Goal: Communication & Community: Answer question/provide support

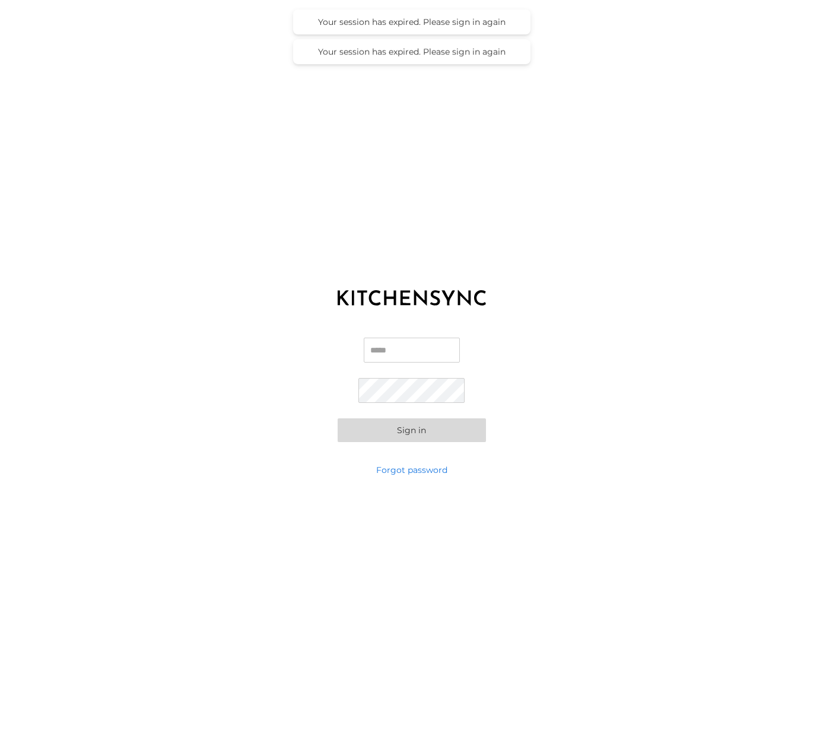
click at [386, 343] on input "Email" at bounding box center [412, 349] width 96 height 25
type input "**********"
click at [376, 425] on button "Sign in" at bounding box center [411, 430] width 148 height 24
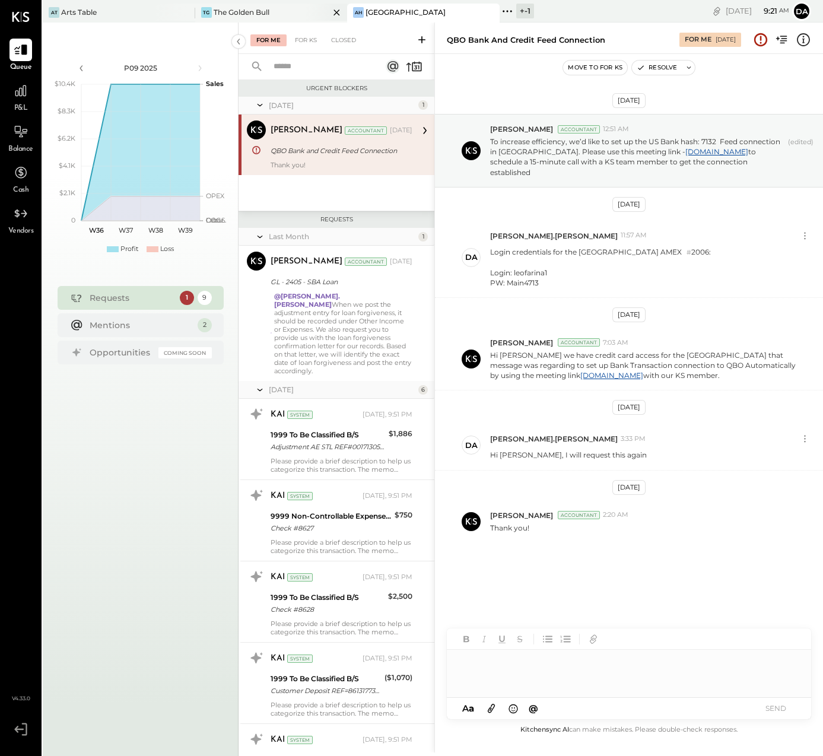
click at [232, 7] on div "TG The Golden Bull" at bounding box center [262, 12] width 135 height 11
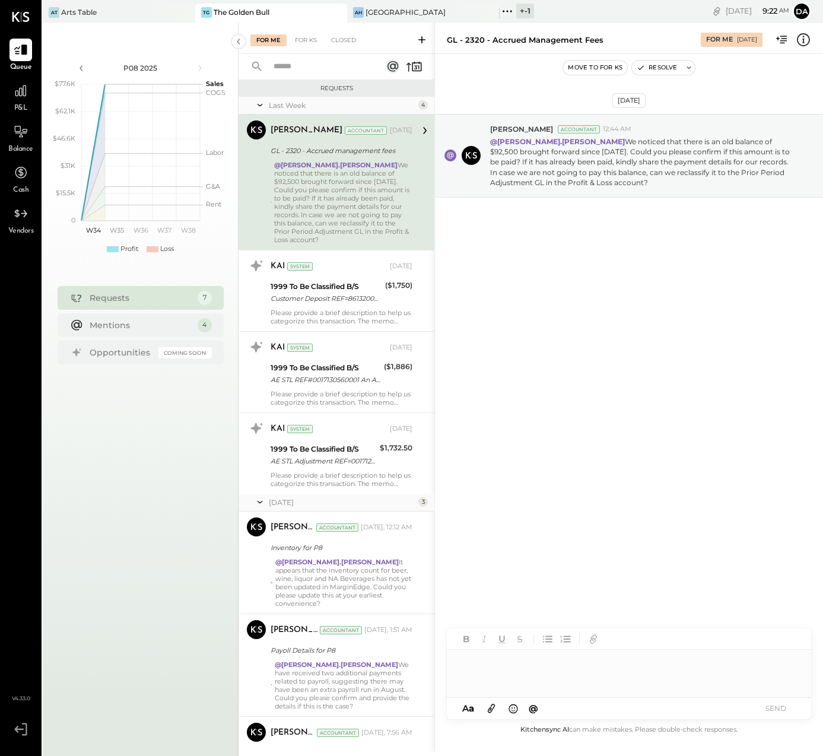
click at [483, 665] on div at bounding box center [629, 672] width 364 height 47
click at [543, 651] on span "[PERSON_NAME]" at bounding box center [560, 647] width 93 height 11
click at [775, 707] on button "SEND" at bounding box center [774, 708] width 47 height 16
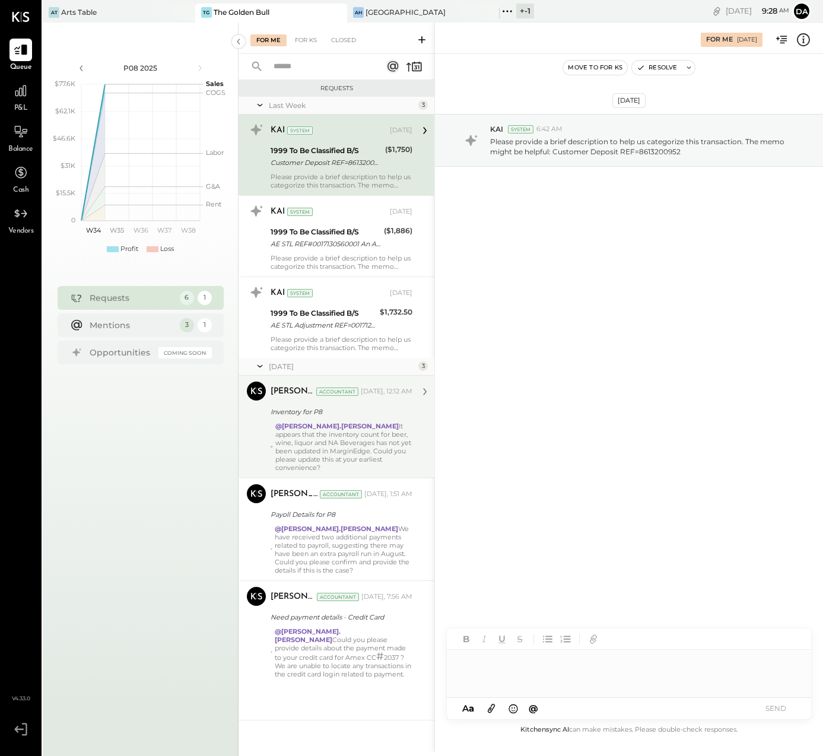
click at [314, 444] on div "@[PERSON_NAME].[PERSON_NAME] It appears that the inventory count for beer, wine…" at bounding box center [343, 447] width 137 height 50
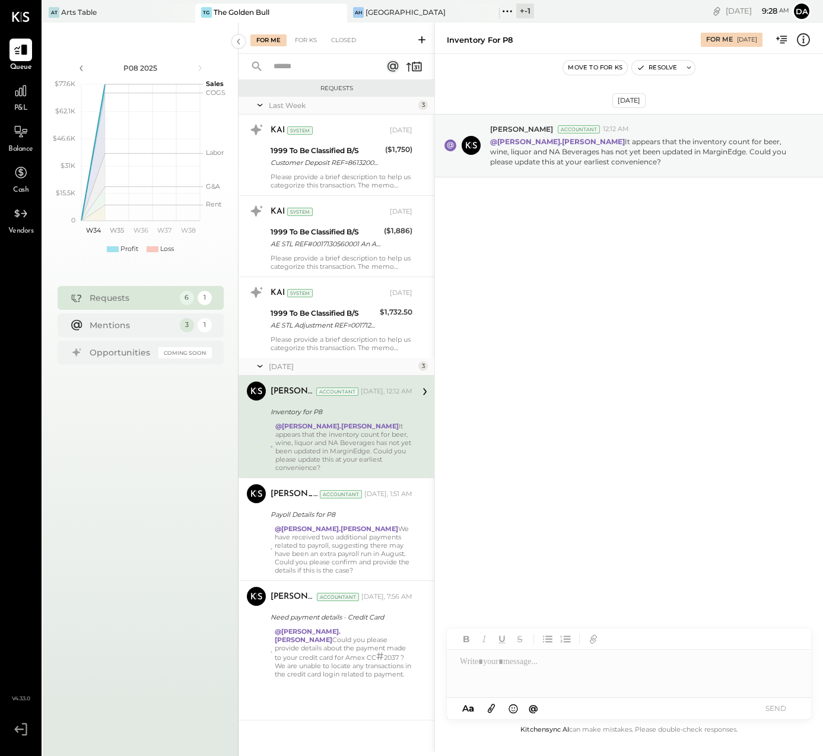
click at [475, 664] on div at bounding box center [629, 672] width 364 height 47
click at [529, 643] on span "[PERSON_NAME]" at bounding box center [560, 647] width 93 height 11
click at [775, 703] on button "SEND" at bounding box center [774, 708] width 47 height 16
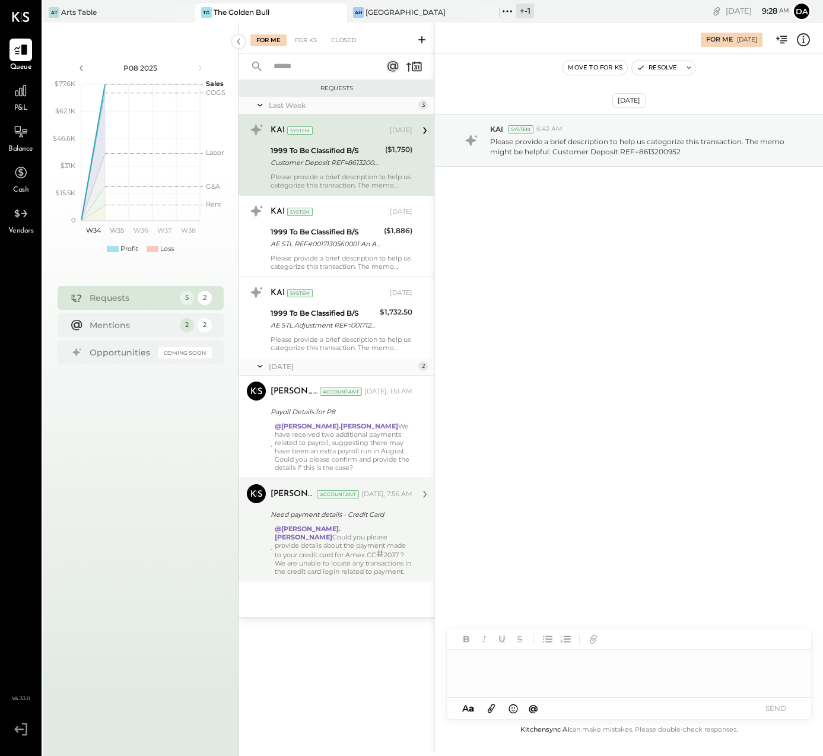
click at [310, 546] on div "@[PERSON_NAME].[PERSON_NAME] Could you please provide details about the payment…" at bounding box center [344, 549] width 138 height 51
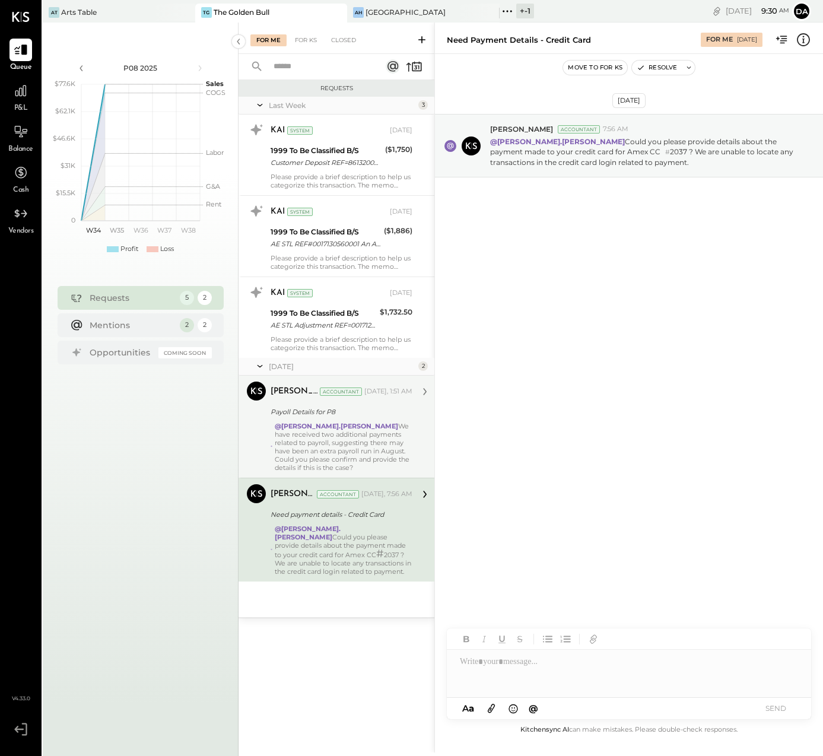
click at [349, 452] on div "@[PERSON_NAME].[PERSON_NAME] We have received two additional payments related t…" at bounding box center [344, 447] width 138 height 50
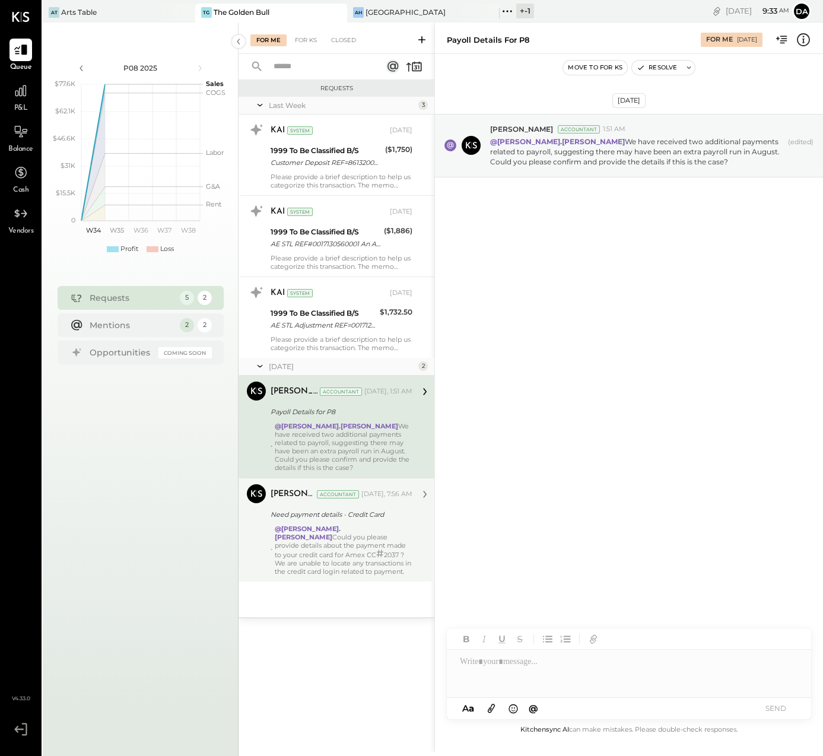
click at [491, 710] on icon at bounding box center [491, 708] width 7 height 9
click at [492, 627] on div at bounding box center [629, 628] width 364 height 47
type input "*****"
click at [527, 645] on span "[PERSON_NAME]" at bounding box center [560, 647] width 93 height 11
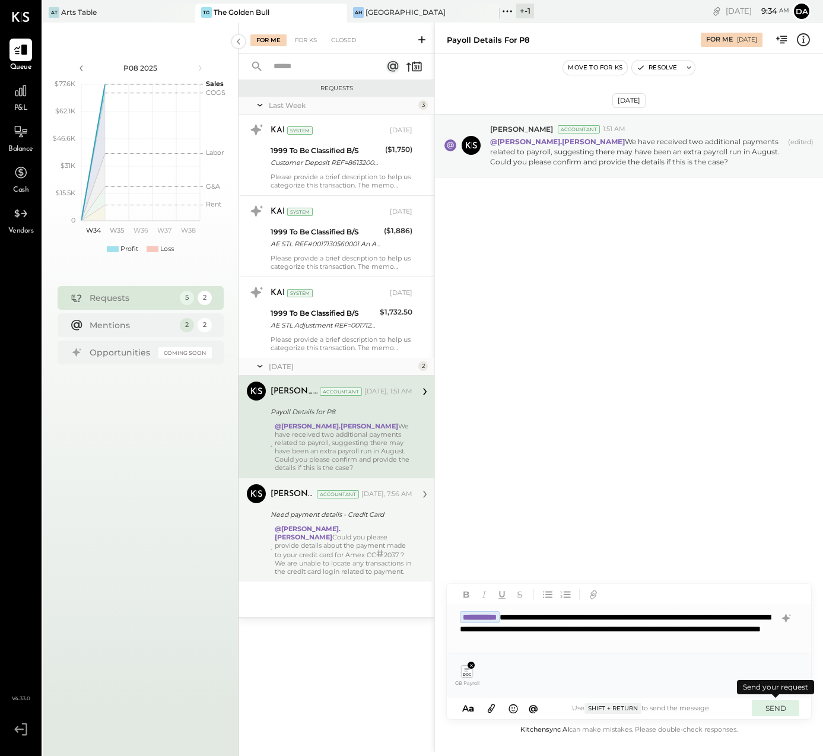
click at [784, 704] on button "SEND" at bounding box center [774, 708] width 47 height 16
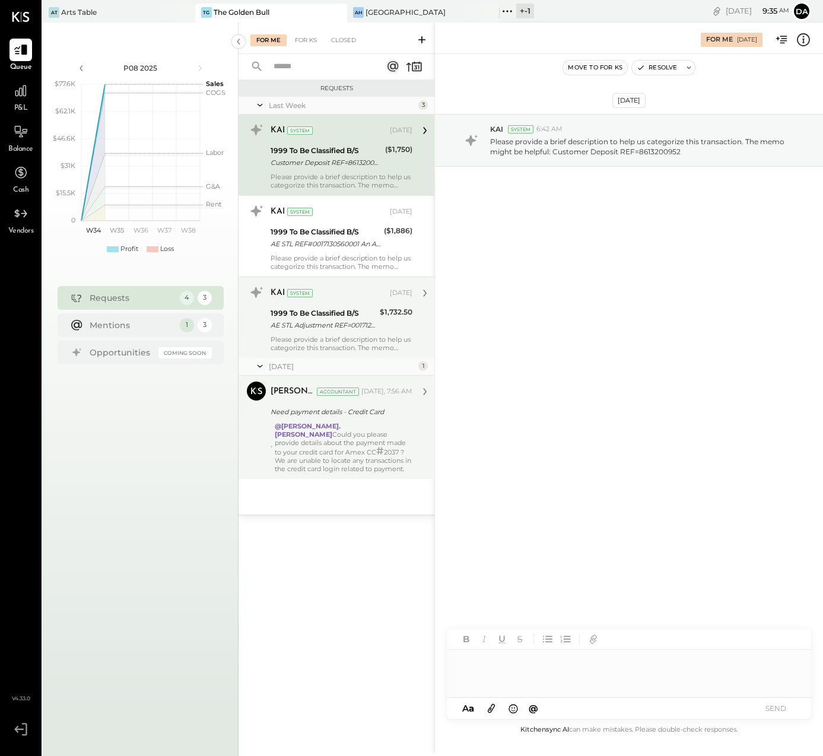
click at [314, 330] on div "AE STL Adjustment REF=0017124966001" at bounding box center [323, 325] width 106 height 12
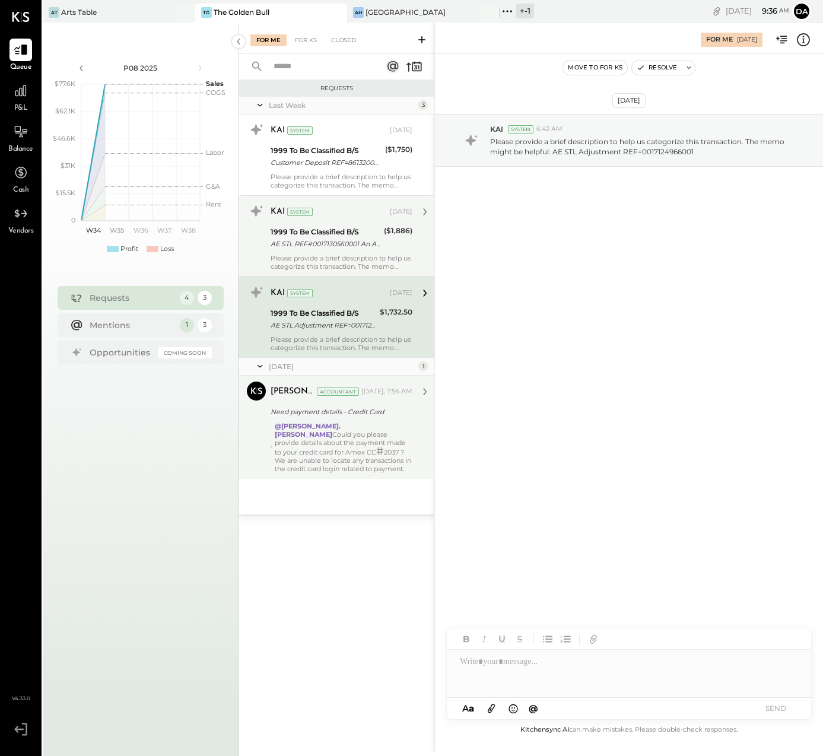
click at [311, 240] on div "AE STL REF#0017130560001 An Account Error Adjustment" at bounding box center [325, 244] width 110 height 12
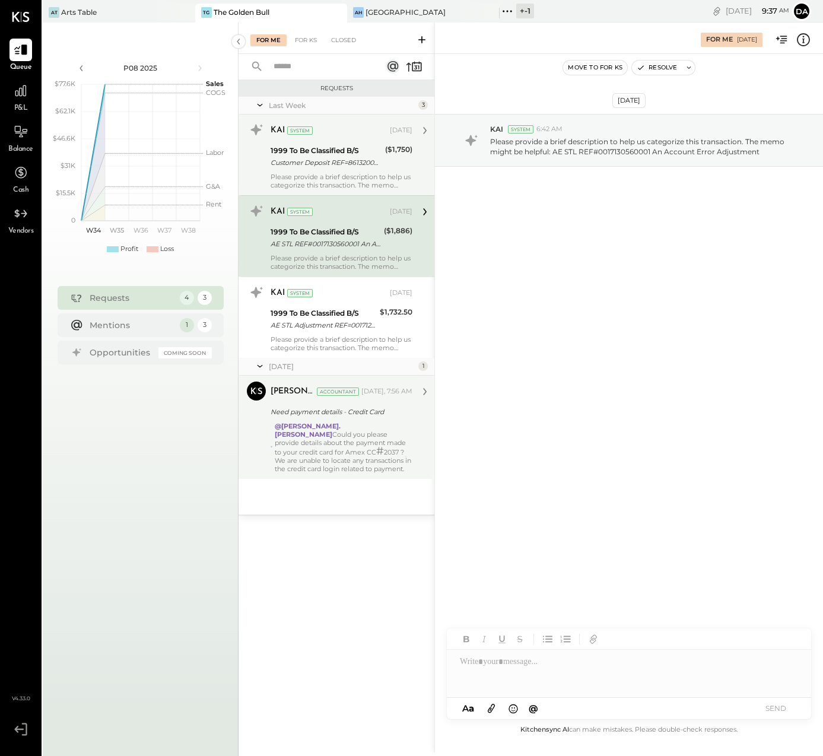
click at [329, 154] on div "1999 To Be Classified B/S" at bounding box center [325, 151] width 111 height 12
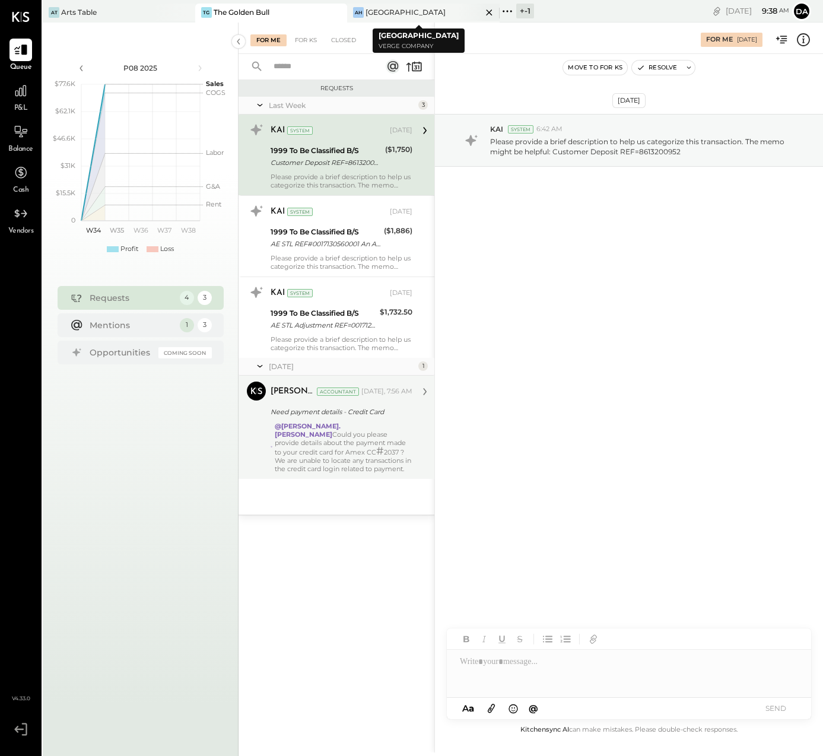
click at [367, 10] on div "[GEOGRAPHIC_DATA]" at bounding box center [405, 12] width 80 height 10
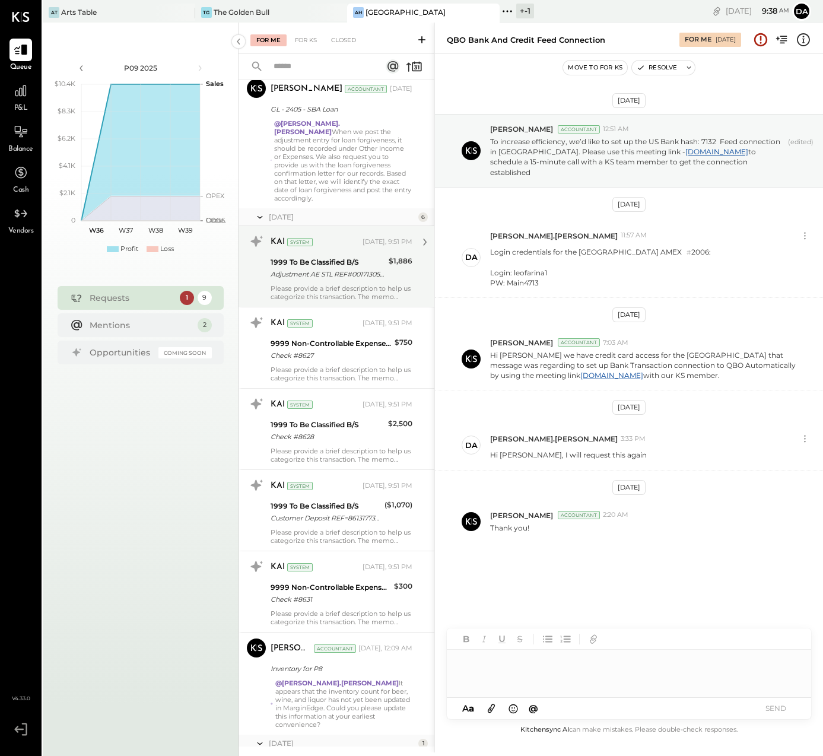
scroll to position [286, 0]
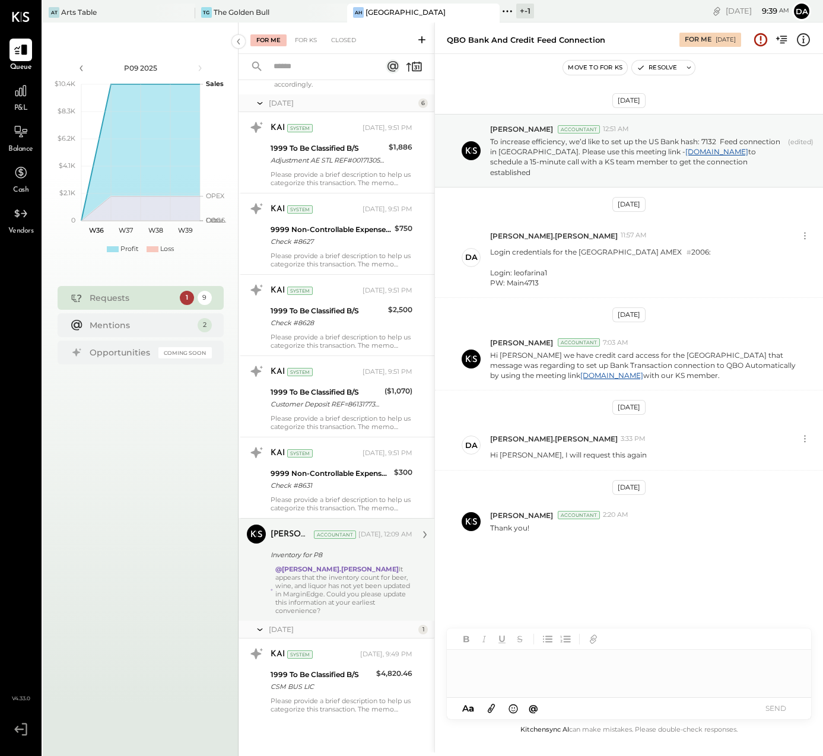
click at [340, 579] on div "@[PERSON_NAME].[PERSON_NAME] It appears that the inventory count for beer, wine…" at bounding box center [343, 590] width 137 height 50
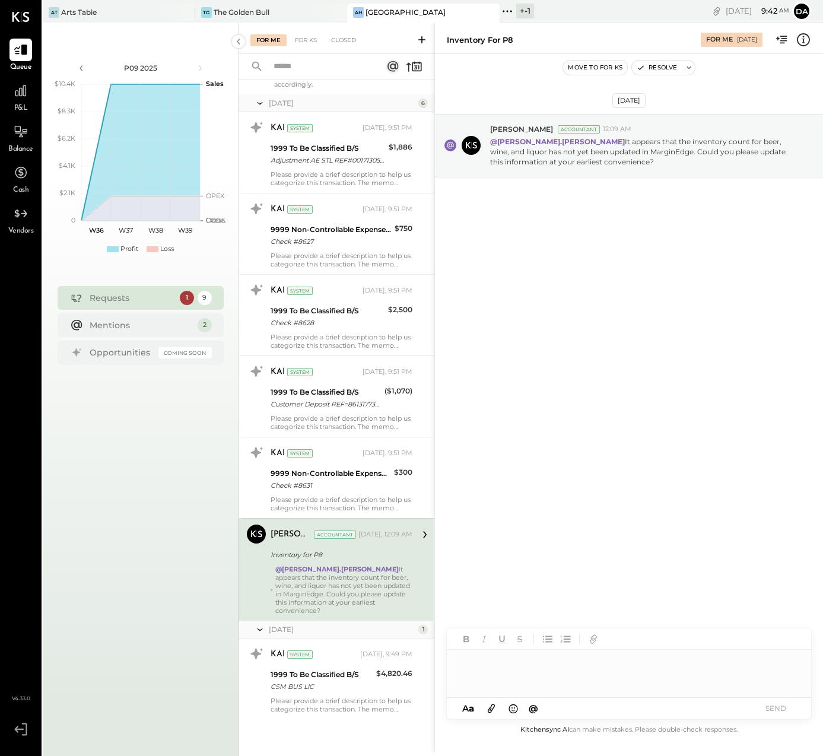
click at [485, 671] on div at bounding box center [629, 672] width 364 height 47
type input "****"
click at [541, 641] on div "JS [PERSON_NAME]" at bounding box center [544, 648] width 136 height 24
click at [778, 705] on button "SEND" at bounding box center [774, 708] width 47 height 16
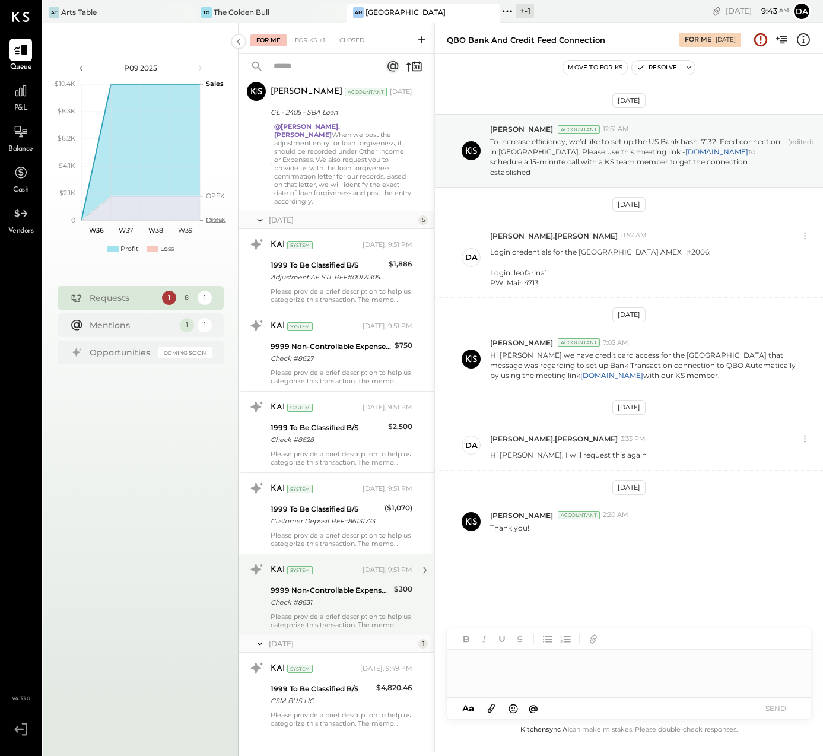
scroll to position [184, 0]
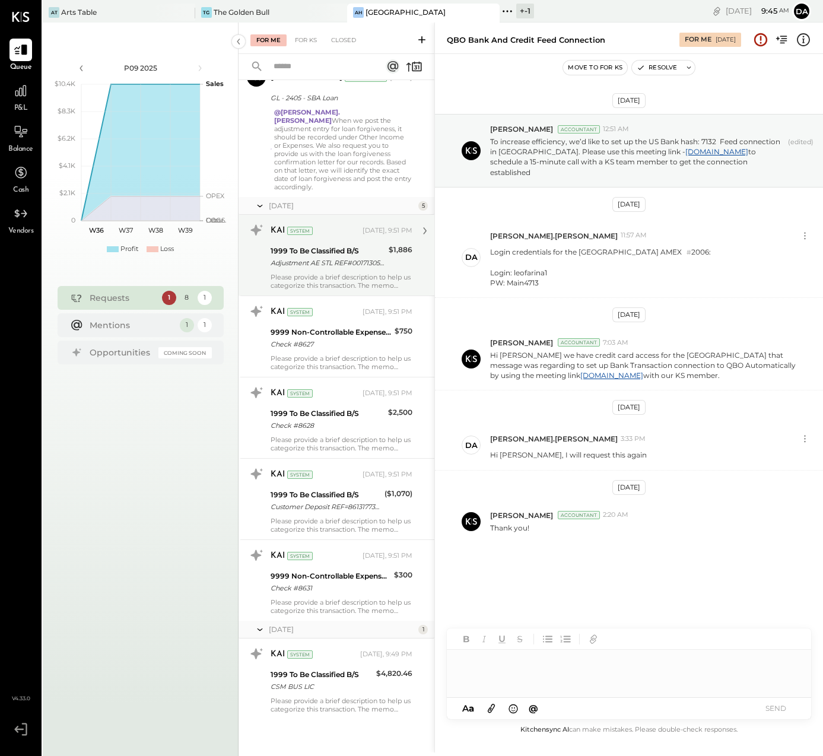
click at [345, 273] on div "Please provide a brief description to help us categorize this transaction. The …" at bounding box center [341, 281] width 142 height 17
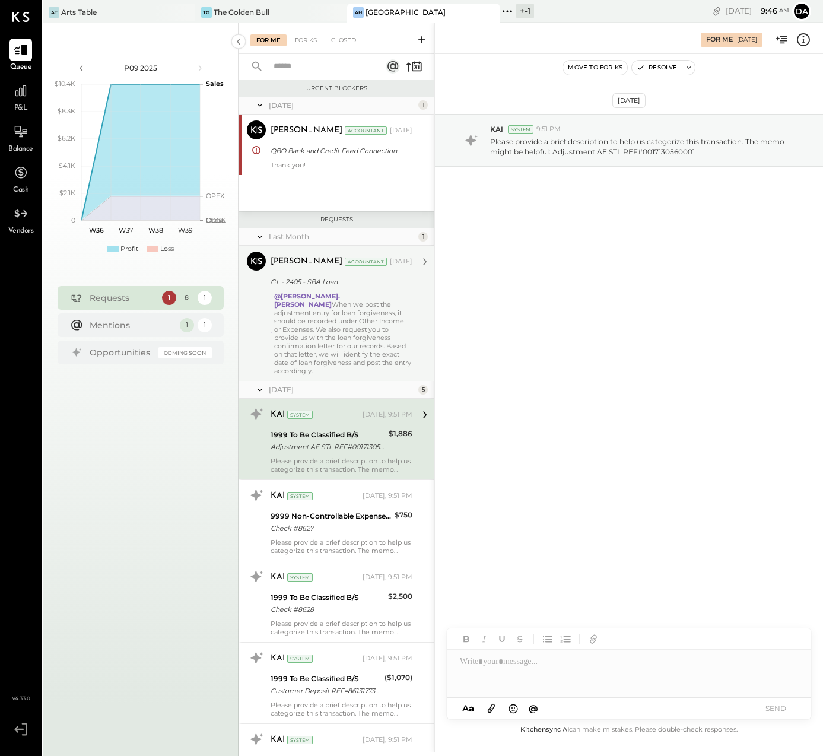
click at [329, 334] on div "@[PERSON_NAME].[PERSON_NAME] When we post the adjustment entry for loan forgive…" at bounding box center [343, 333] width 138 height 83
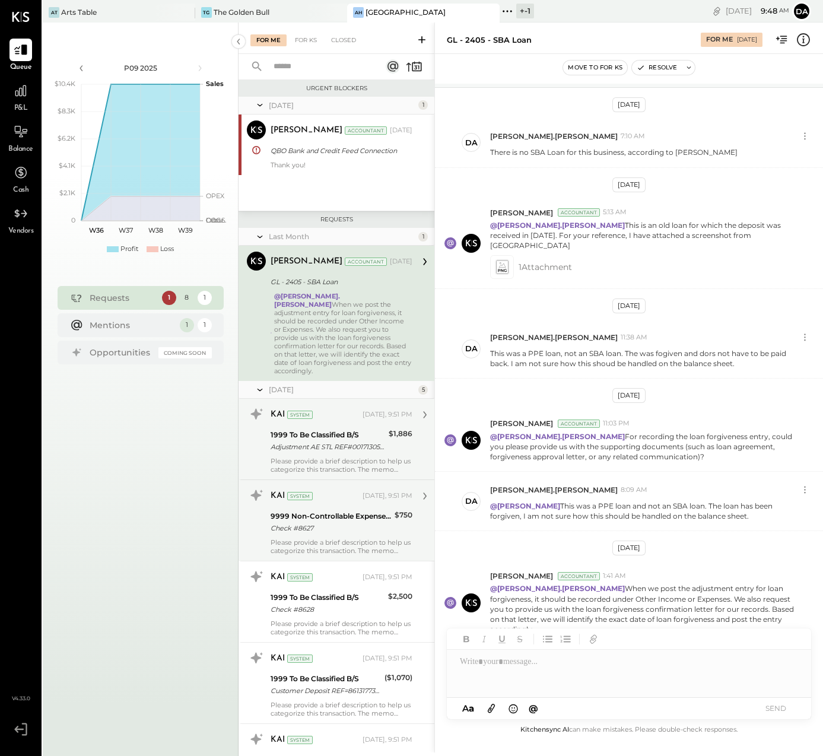
click at [335, 509] on div "9999 Non-Controllable Expenses:Other Income and Expenses:To Be Classified Check…" at bounding box center [330, 522] width 120 height 26
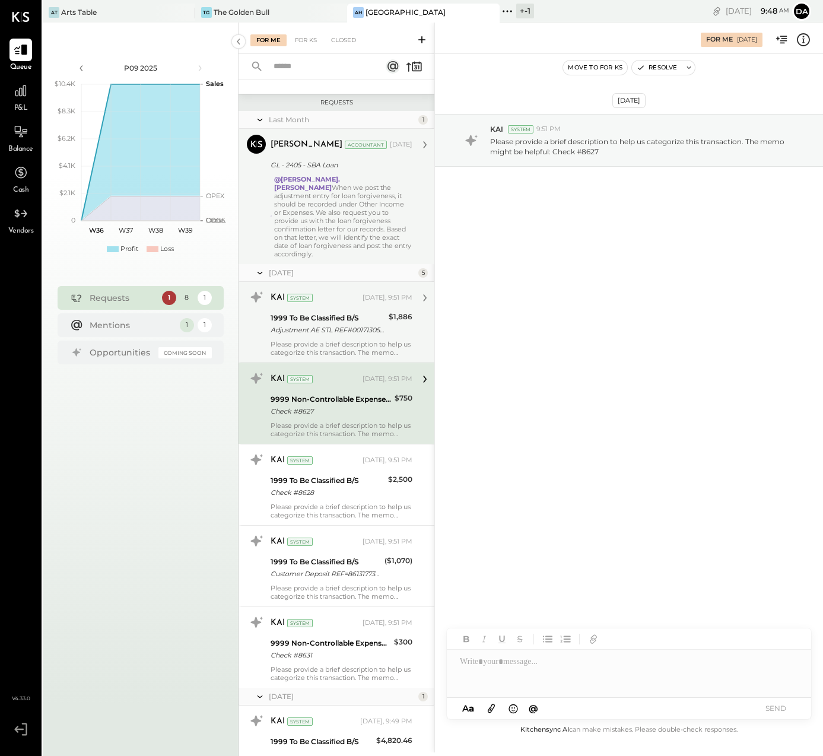
scroll to position [120, 0]
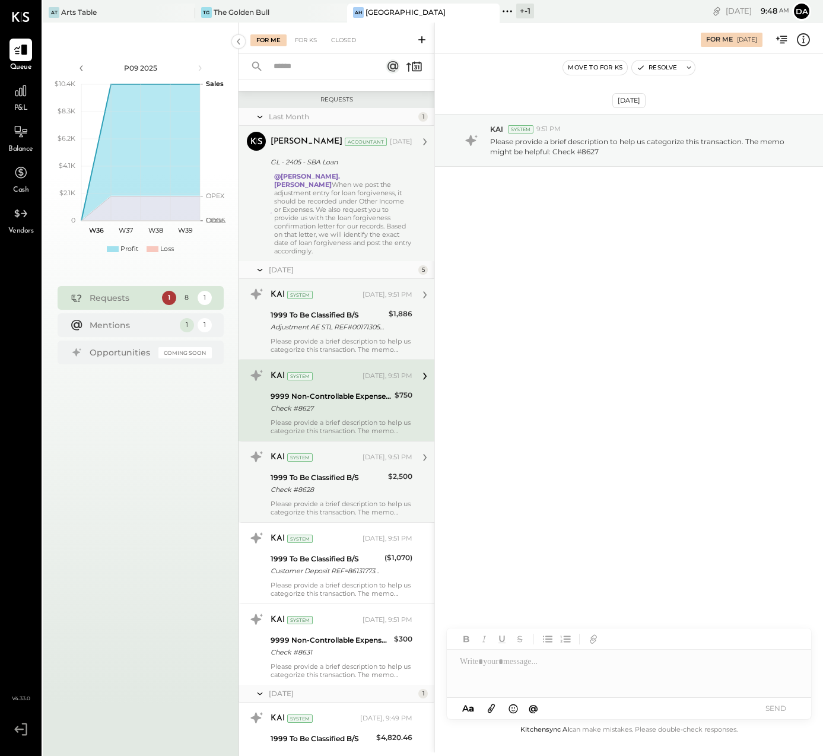
click at [342, 453] on div "KAI System" at bounding box center [315, 457] width 90 height 12
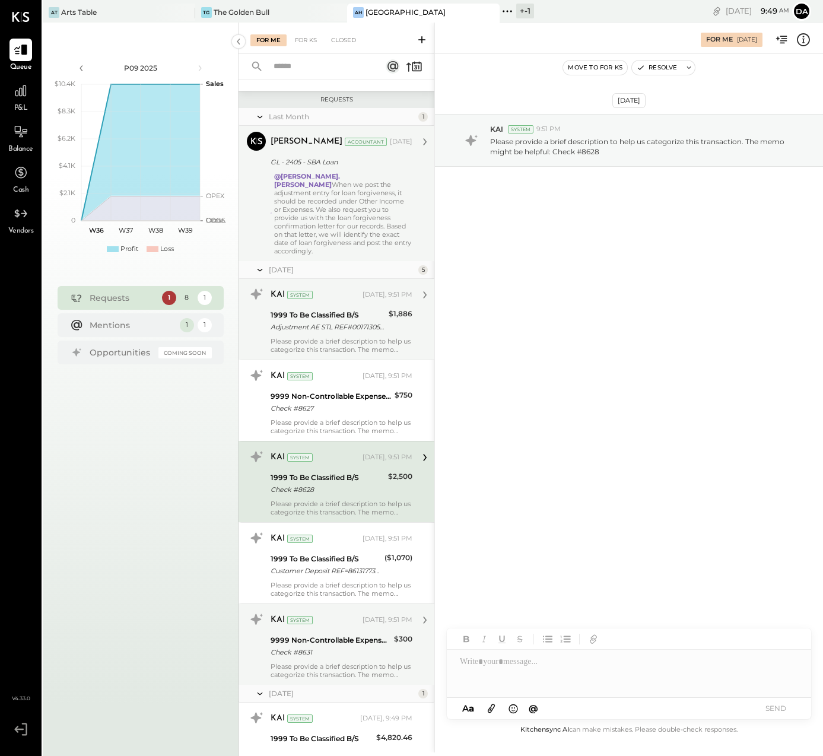
click at [352, 634] on div "9999 Non-Controllable Expenses:Other Income and Expenses:To Be Classified" at bounding box center [330, 640] width 120 height 12
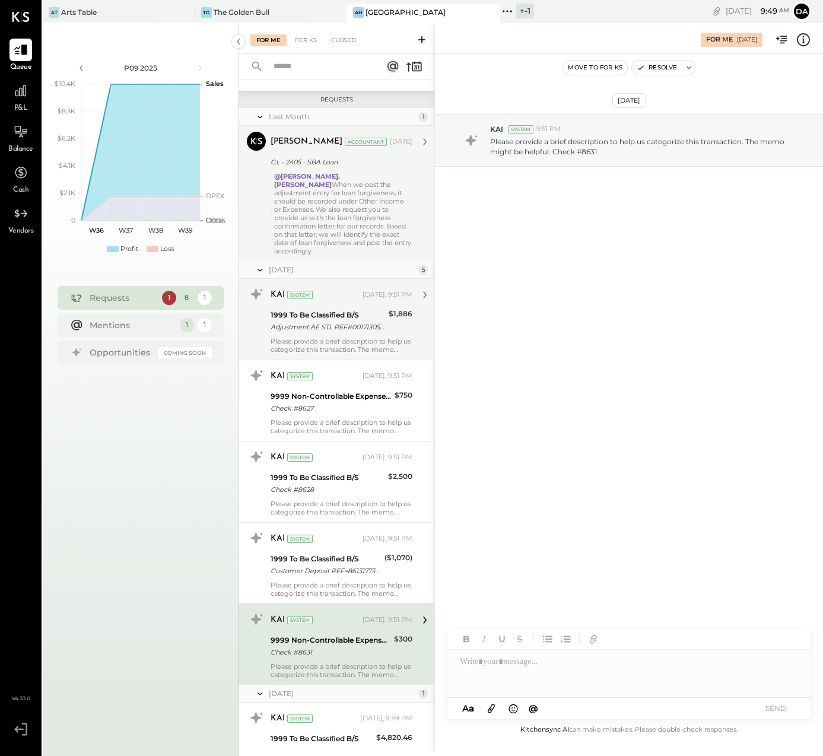
scroll to position [184, 0]
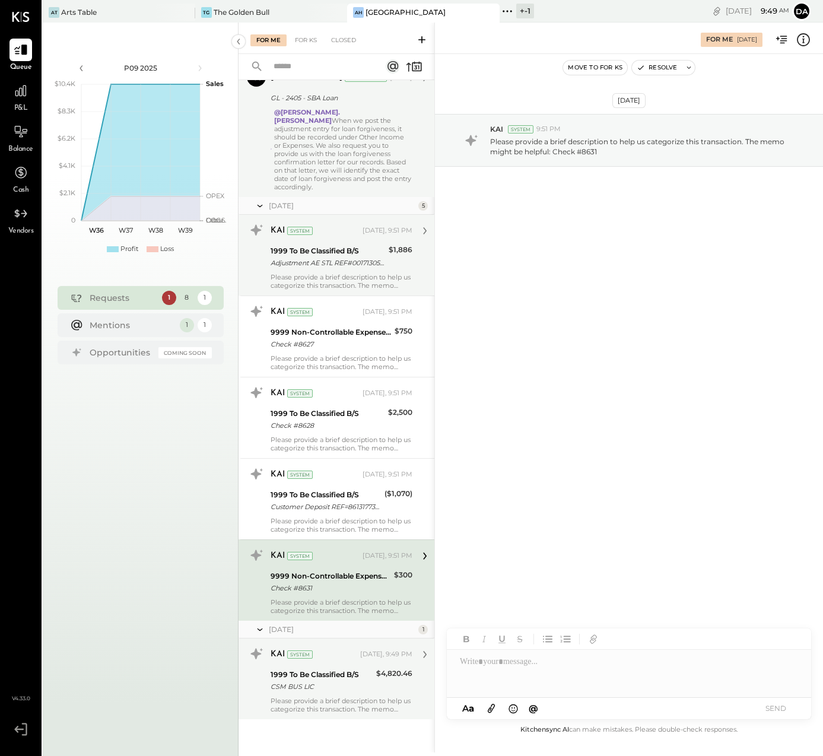
click at [329, 648] on div "KAI System" at bounding box center [313, 654] width 87 height 12
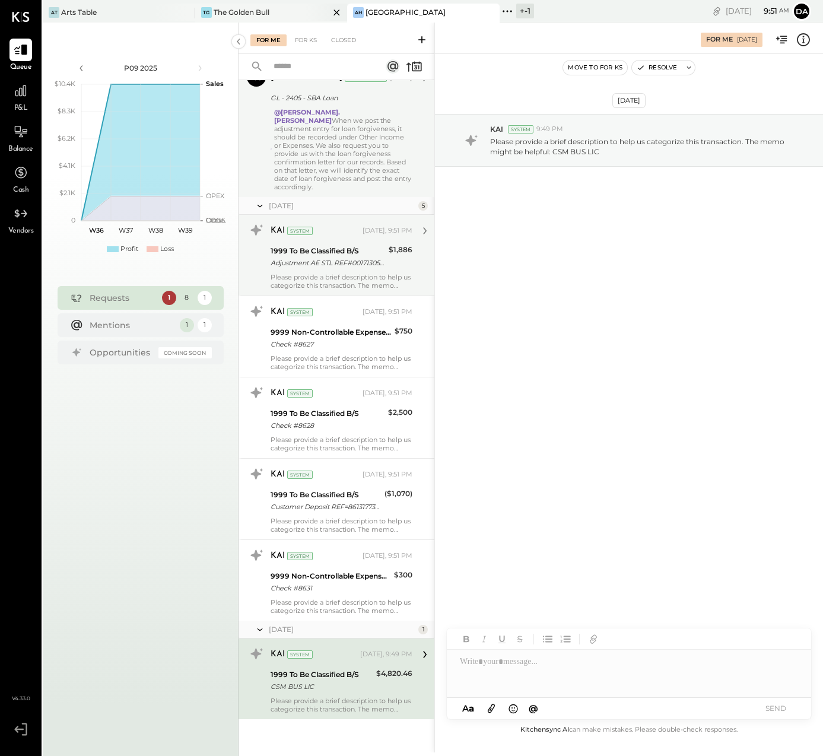
click at [257, 12] on div "The Golden Bull" at bounding box center [242, 12] width 56 height 10
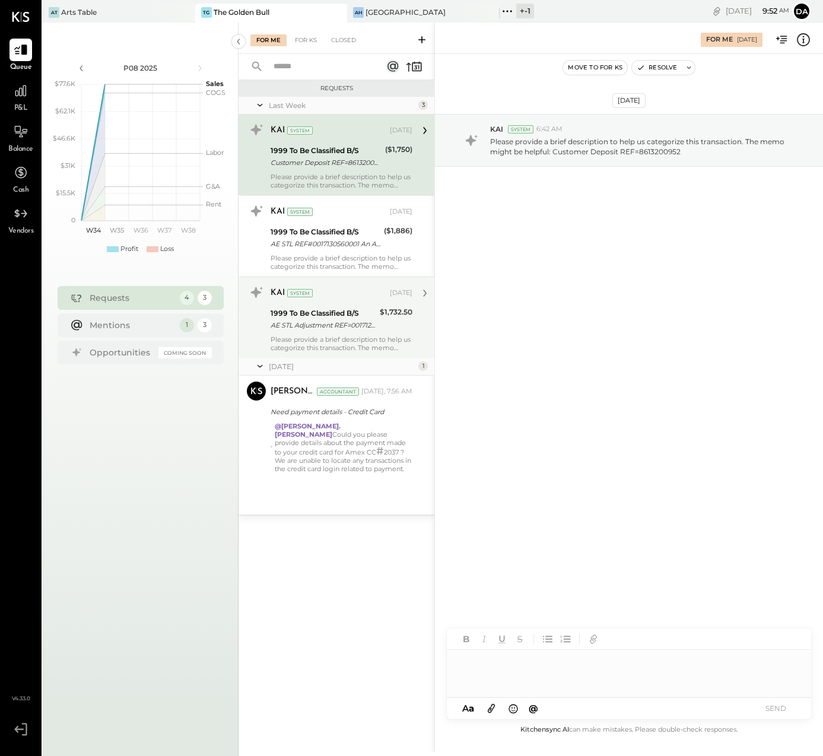
click at [343, 287] on div "KAI System" at bounding box center [328, 293] width 117 height 12
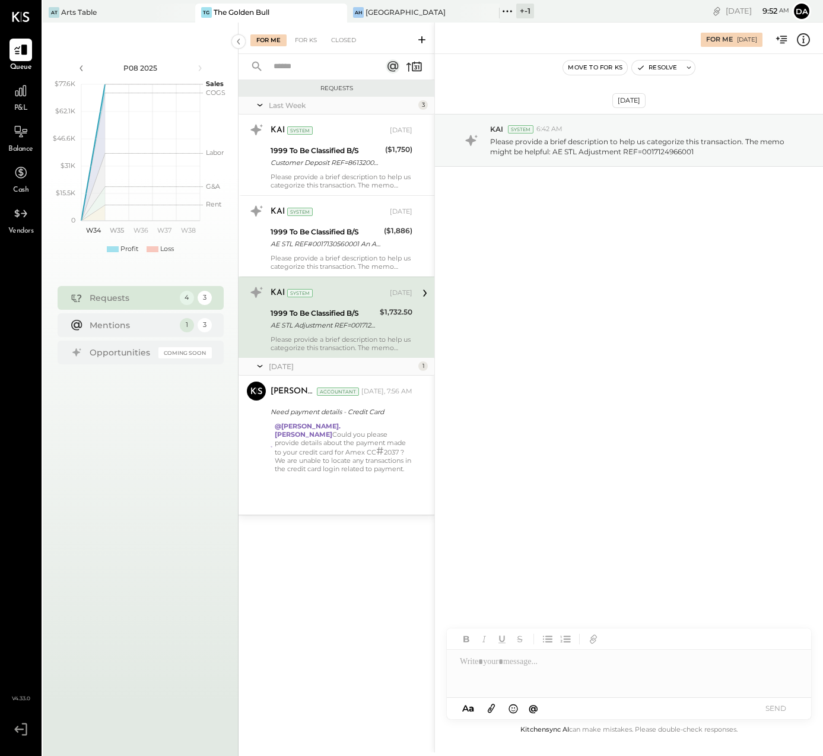
click at [321, 484] on div "Last Week 3 KAI System [DATE] 1999 To Be Classified B/S Customer Deposit REF=86…" at bounding box center [336, 306] width 196 height 418
